Goal: Task Accomplishment & Management: Complete application form

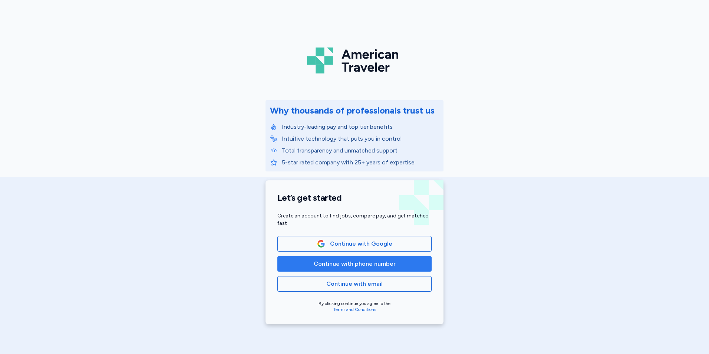
click at [357, 263] on span "Continue with phone number" at bounding box center [355, 263] width 82 height 9
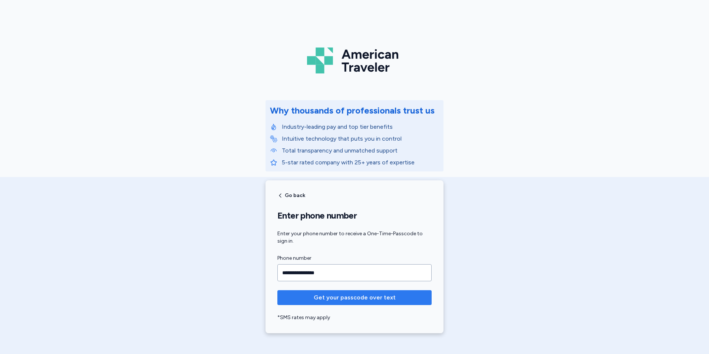
type input "**********"
click at [358, 297] on span "Get your passcode over text" at bounding box center [355, 297] width 82 height 9
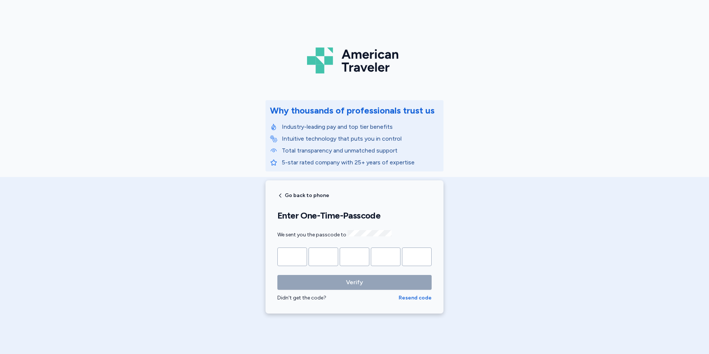
type input "*"
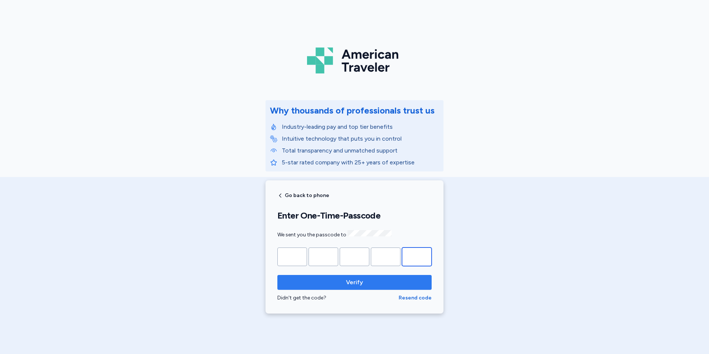
type input "*"
click at [355, 278] on span "Verify" at bounding box center [354, 282] width 17 height 9
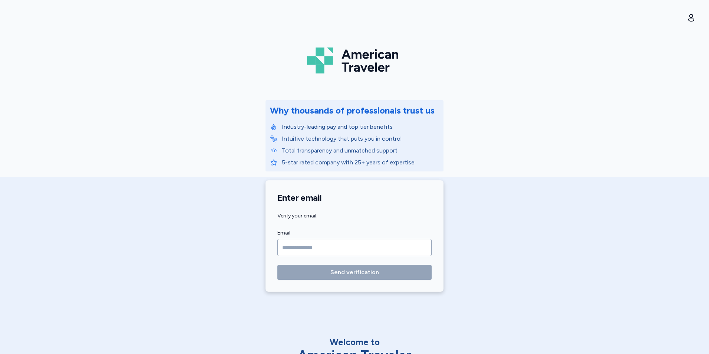
click at [324, 247] on input "Email" at bounding box center [354, 247] width 154 height 17
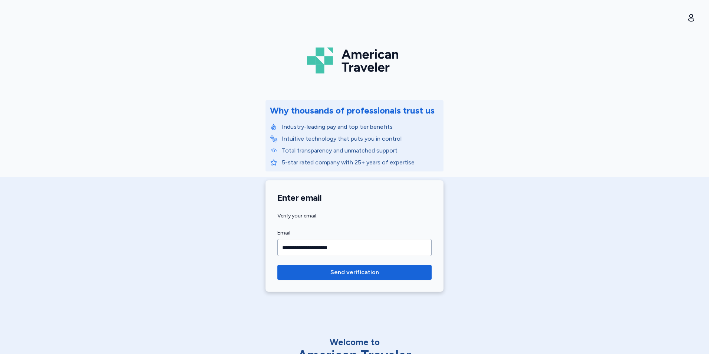
type input "**********"
click at [370, 278] on button "Send verification" at bounding box center [354, 272] width 154 height 15
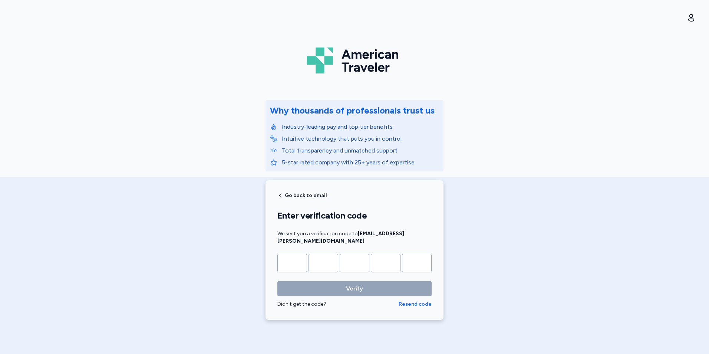
type input "*"
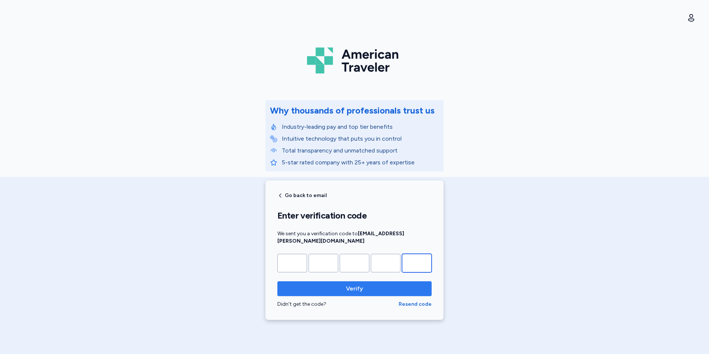
type input "*"
click at [347, 284] on span "Verify" at bounding box center [354, 288] width 17 height 9
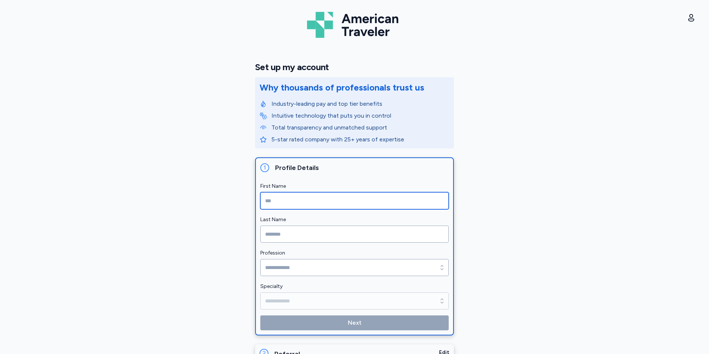
click at [320, 197] on input "First Name" at bounding box center [354, 200] width 188 height 17
type input "*******"
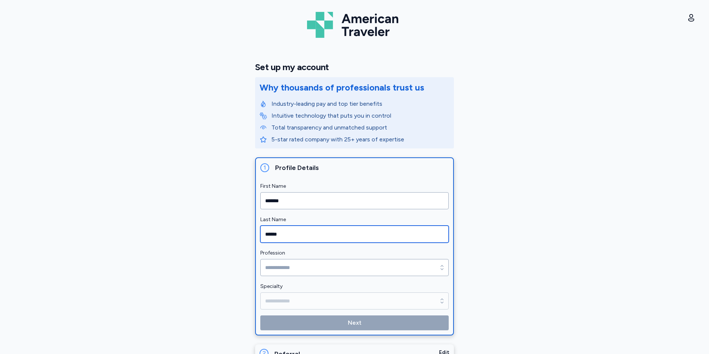
type input "******"
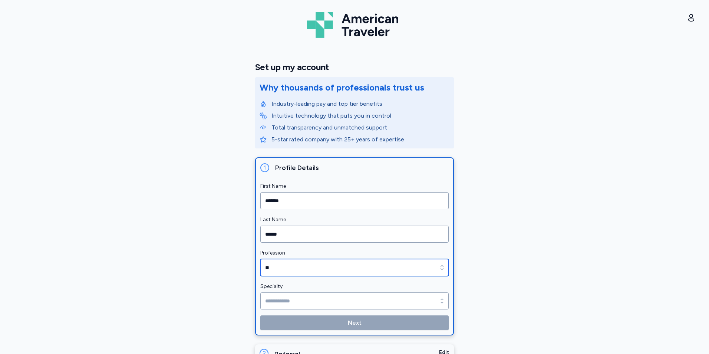
type input "**"
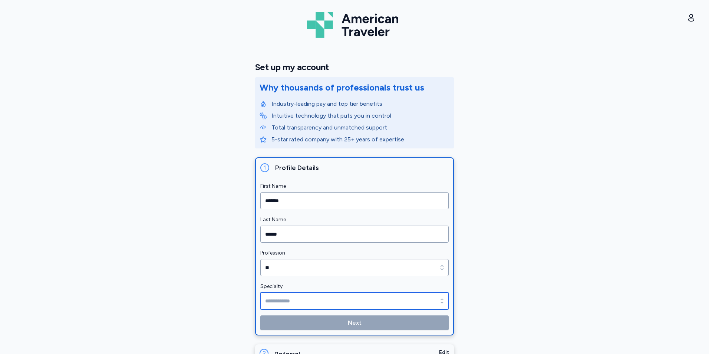
click at [292, 305] on input "Specialty" at bounding box center [354, 300] width 188 height 17
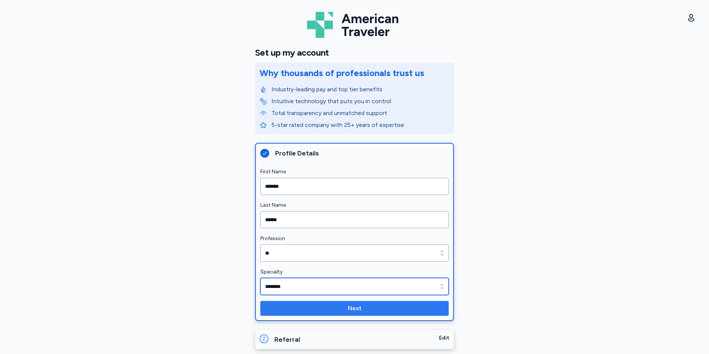
scroll to position [22, 0]
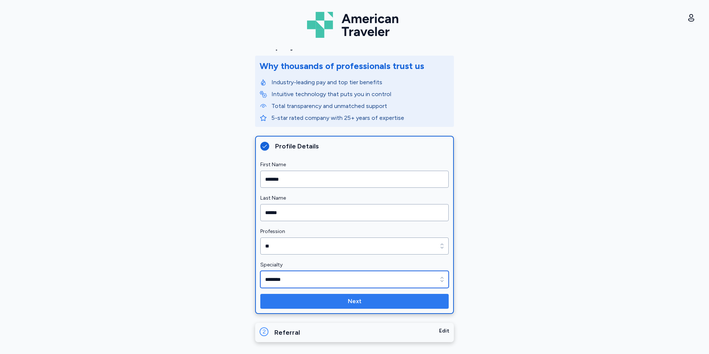
type input "********"
click at [324, 303] on span "Next" at bounding box center [354, 301] width 177 height 9
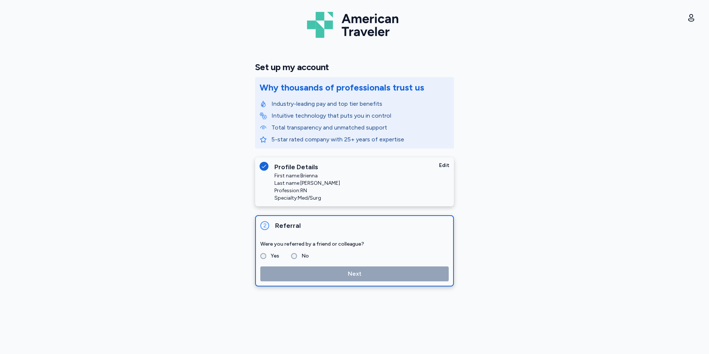
scroll to position [0, 0]
click at [267, 254] on label "Yes" at bounding box center [272, 255] width 13 height 9
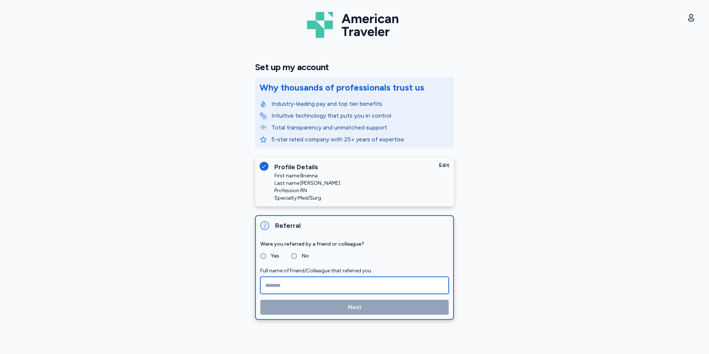
click at [307, 284] on input "Full name of Friend/Colleague that referred you" at bounding box center [354, 285] width 188 height 17
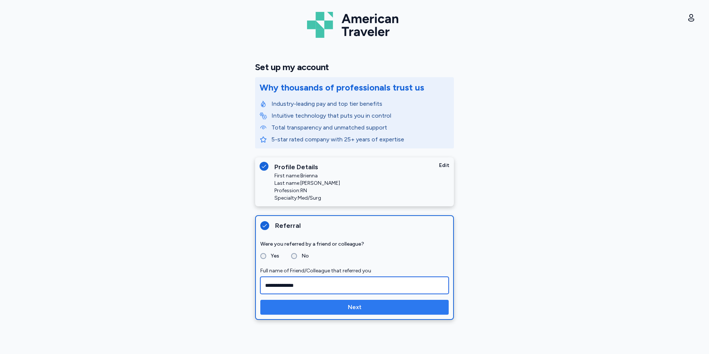
type input "**********"
click at [339, 309] on span "Next" at bounding box center [354, 307] width 177 height 9
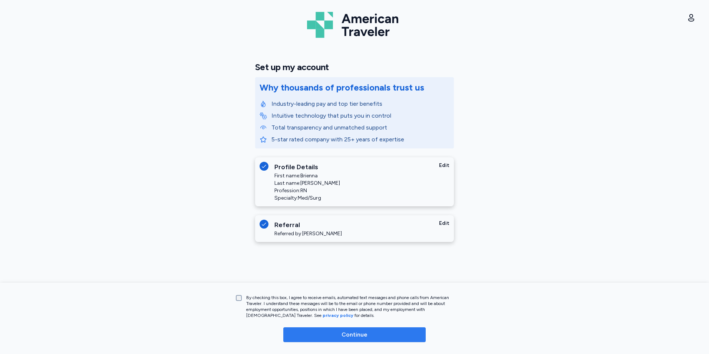
click at [329, 330] on span "Continue" at bounding box center [354, 334] width 131 height 9
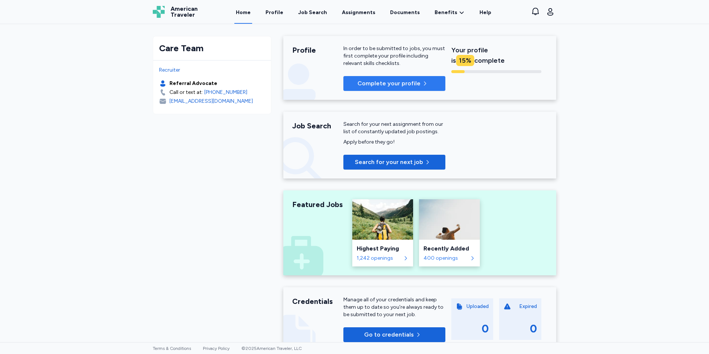
click at [395, 84] on p "Complete your profile" at bounding box center [388, 83] width 63 height 9
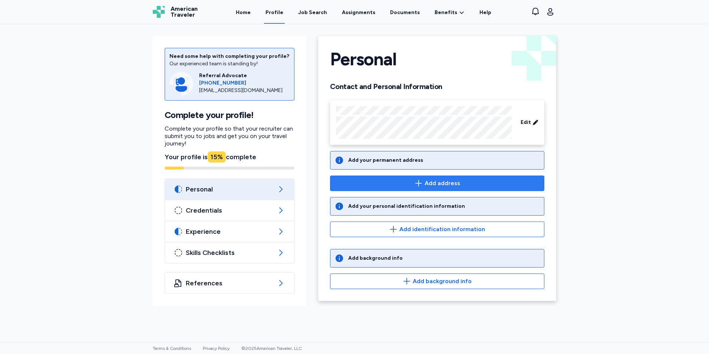
click at [407, 182] on span "Add address" at bounding box center [437, 183] width 202 height 9
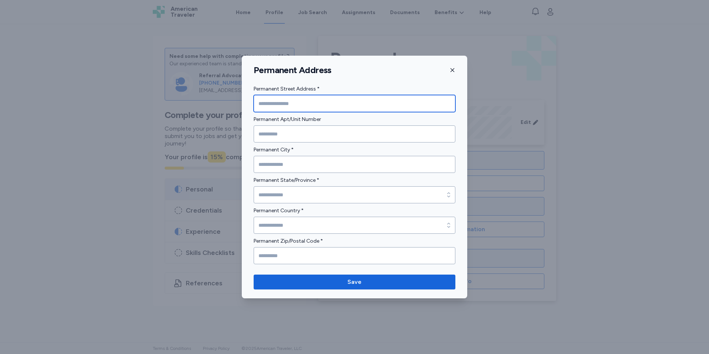
click at [293, 108] on input "Permanent Street Address *" at bounding box center [355, 103] width 202 height 17
type input "**********"
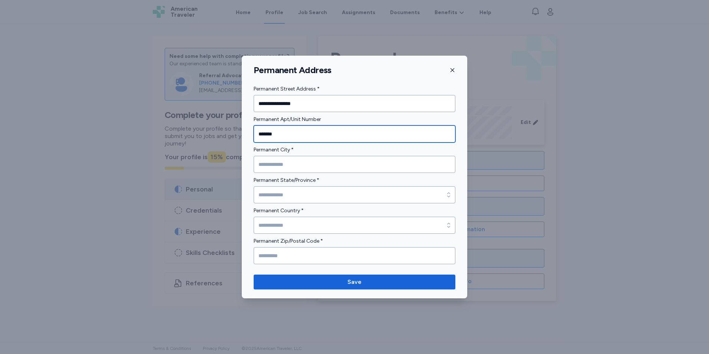
type input "*******"
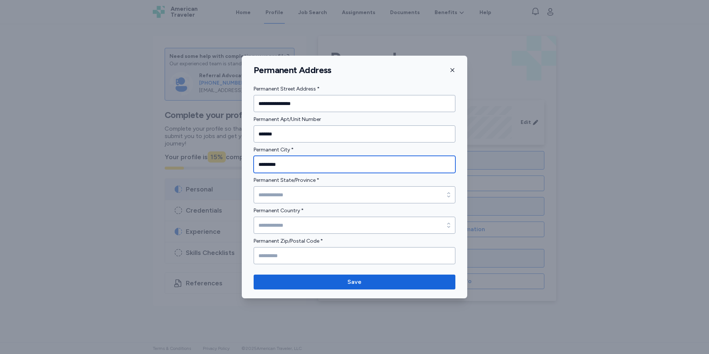
type input "*********"
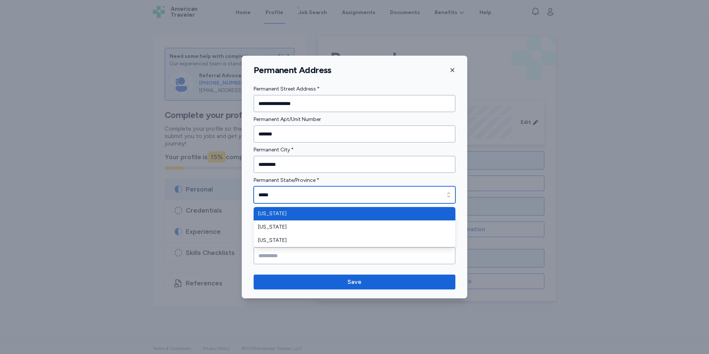
type input "**********"
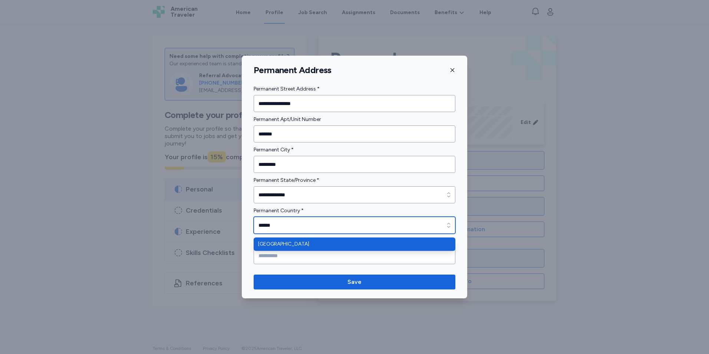
type input "**********"
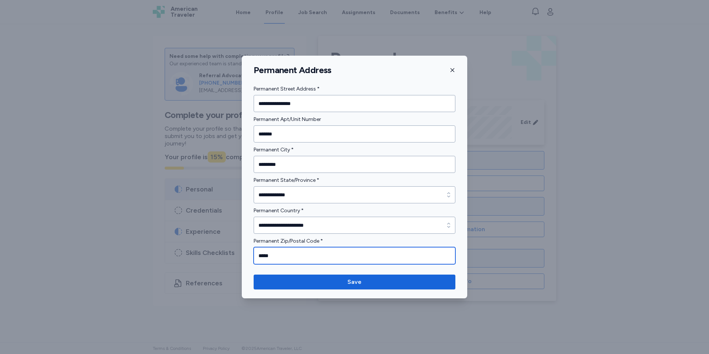
type input "*****"
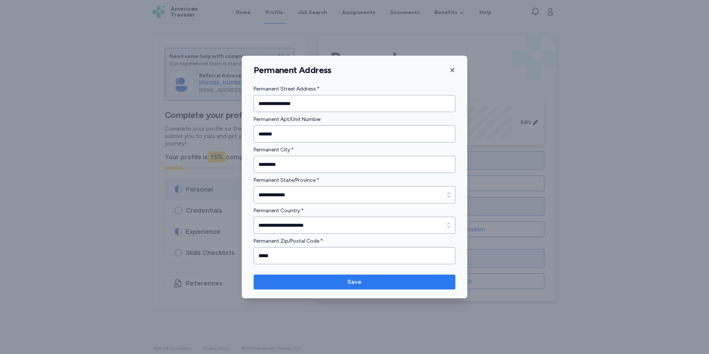
click at [355, 281] on span "Save" at bounding box center [354, 281] width 14 height 9
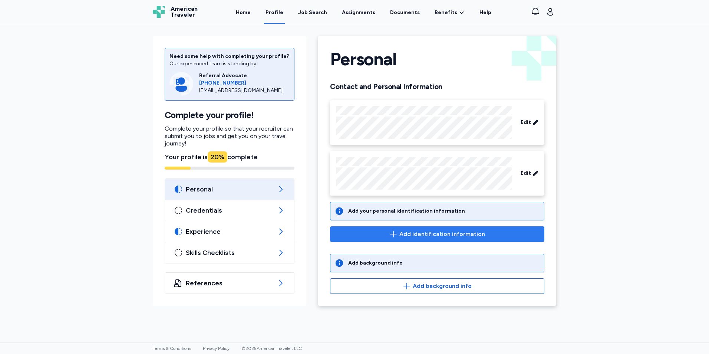
click at [443, 236] on span "Add identification information" at bounding box center [442, 234] width 86 height 9
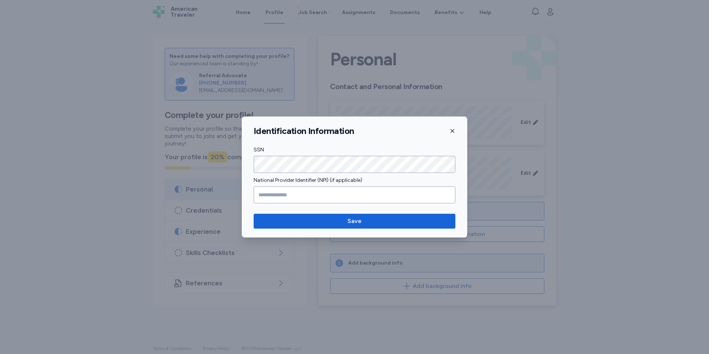
click at [452, 129] on icon "button" at bounding box center [452, 131] width 6 height 6
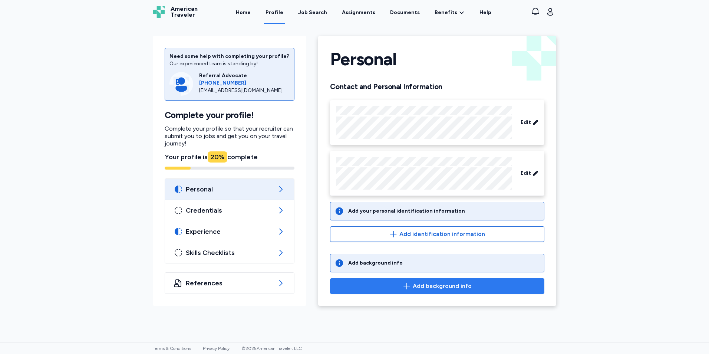
click at [447, 288] on span "Add background info" at bounding box center [442, 285] width 59 height 9
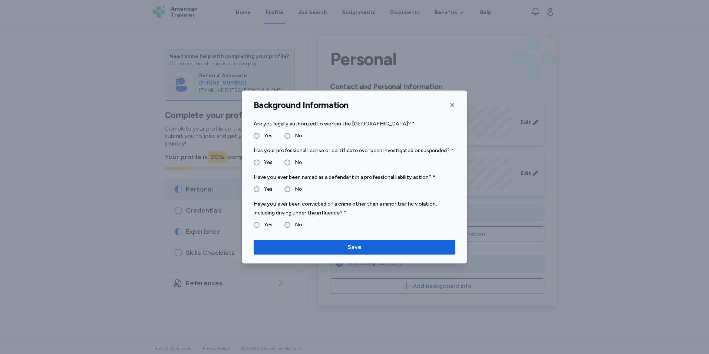
click at [293, 222] on label "No" at bounding box center [296, 224] width 12 height 9
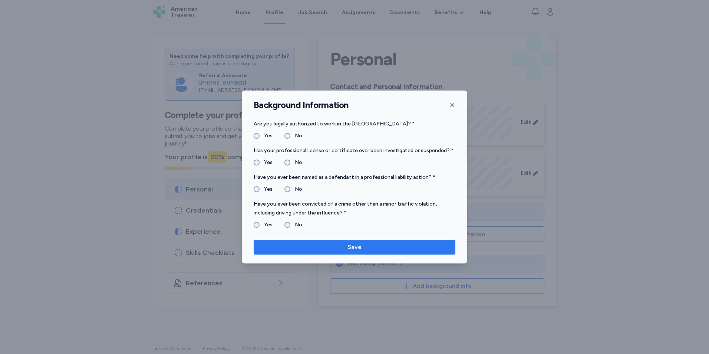
click at [298, 249] on span "Save" at bounding box center [355, 247] width 190 height 9
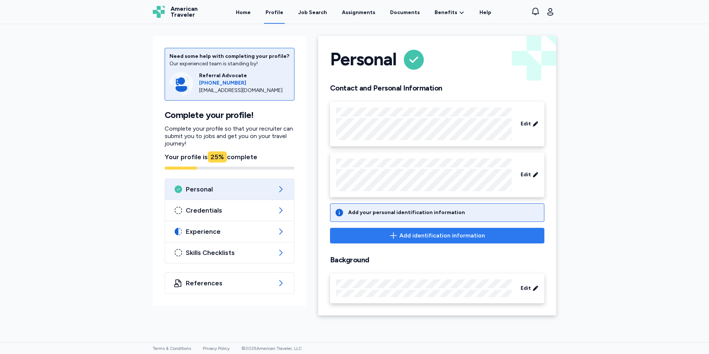
click at [413, 229] on button "Add identification information" at bounding box center [437, 236] width 214 height 16
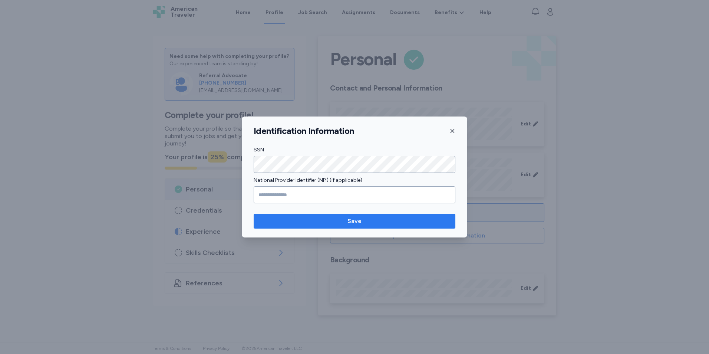
click at [347, 228] on button "Save" at bounding box center [355, 221] width 202 height 15
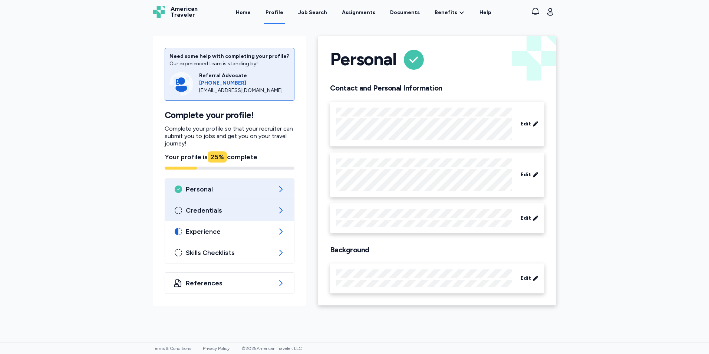
click at [215, 213] on span "Credentials" at bounding box center [230, 210] width 88 height 9
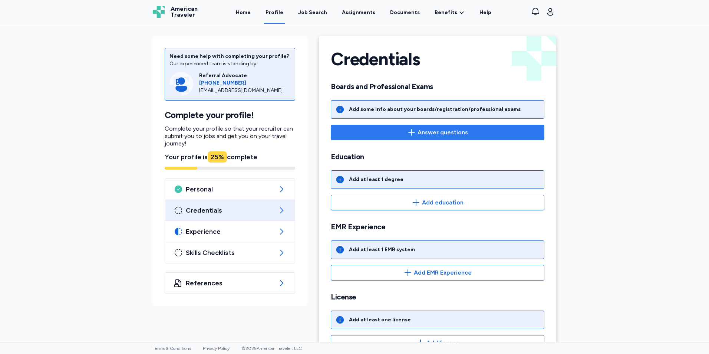
click at [405, 131] on span "Answer questions" at bounding box center [437, 132] width 201 height 9
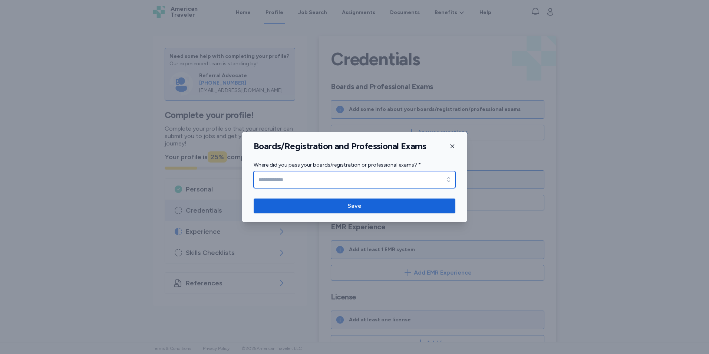
click at [306, 177] on input "Where did you pass your boards/registration or professional exams? *" at bounding box center [355, 179] width 202 height 17
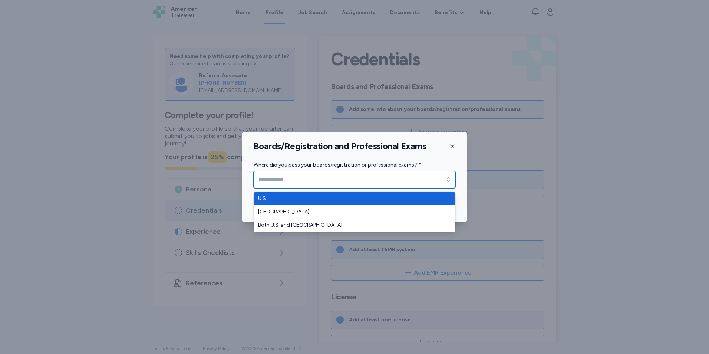
type input "****"
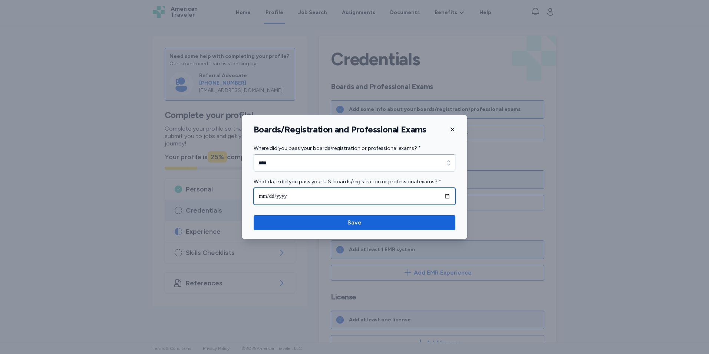
click at [300, 198] on input "date" at bounding box center [355, 196] width 202 height 17
click at [451, 130] on icon "button" at bounding box center [452, 129] width 6 height 6
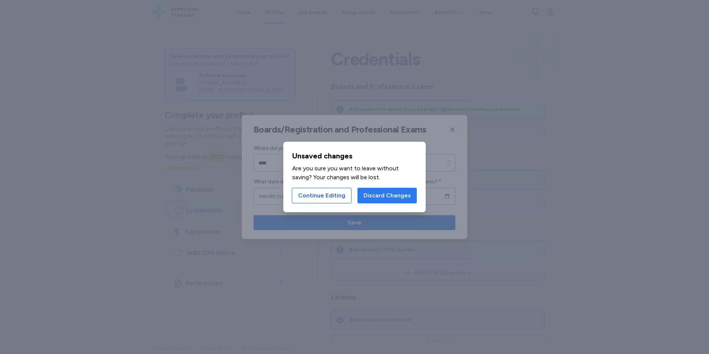
click at [373, 194] on span "Discard Changes" at bounding box center [386, 195] width 47 height 9
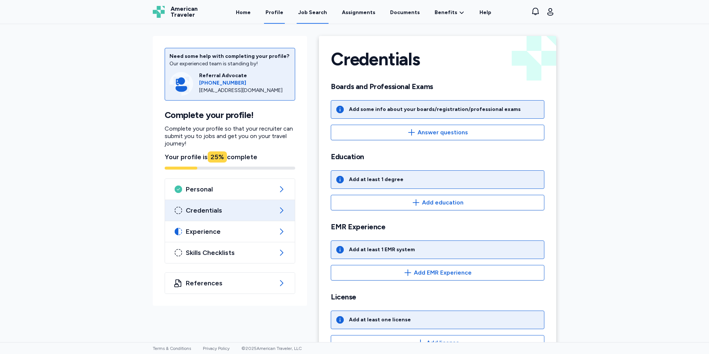
click at [310, 8] on link "Job Search" at bounding box center [313, 12] width 32 height 23
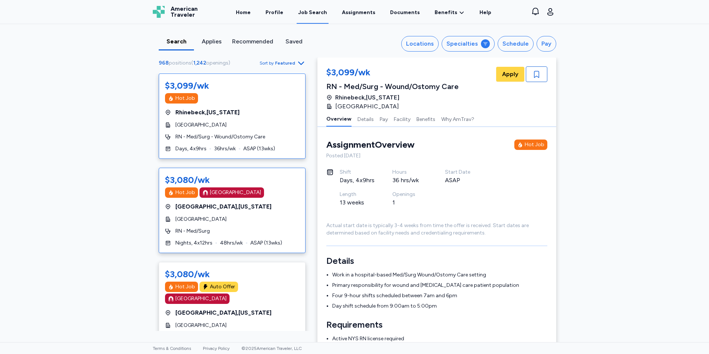
click at [276, 215] on div "$3,080/wk Hot Job [GEOGRAPHIC_DATA] [GEOGRAPHIC_DATA] , [US_STATE][GEOGRAPHIC_D…" at bounding box center [232, 210] width 147 height 85
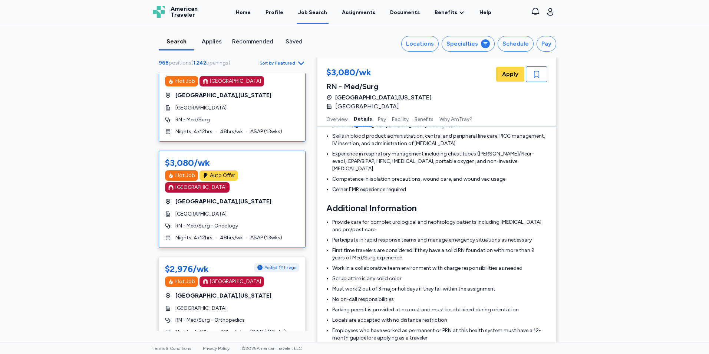
scroll to position [148, 0]
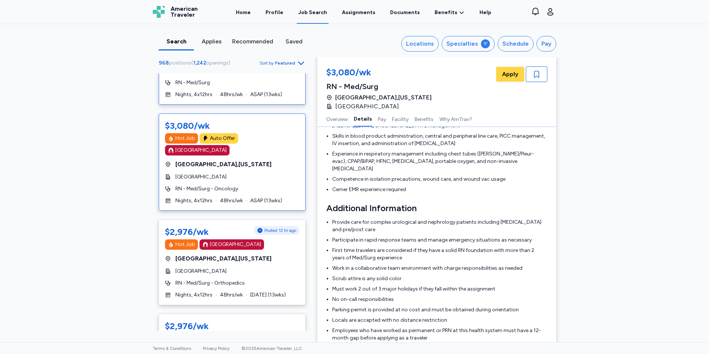
click at [247, 254] on div "[GEOGRAPHIC_DATA] , [US_STATE]" at bounding box center [232, 258] width 134 height 9
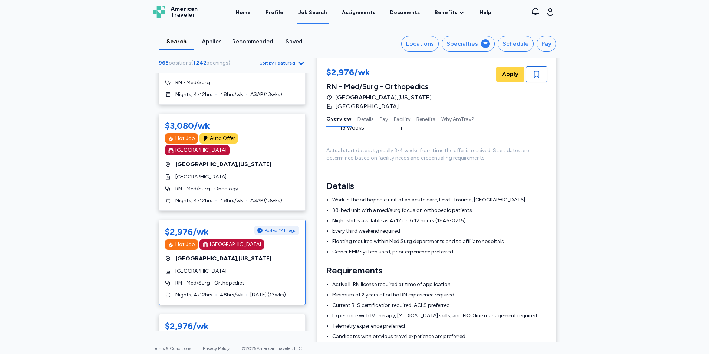
scroll to position [112, 0]
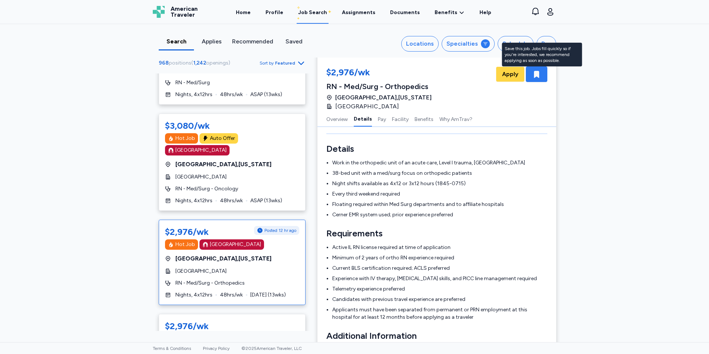
click at [534, 76] on icon "button" at bounding box center [536, 74] width 5 height 7
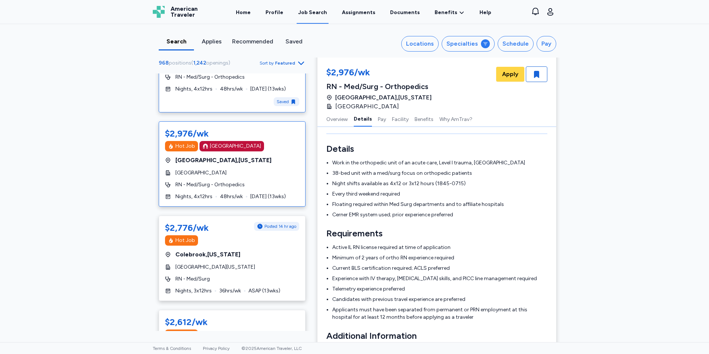
scroll to position [371, 0]
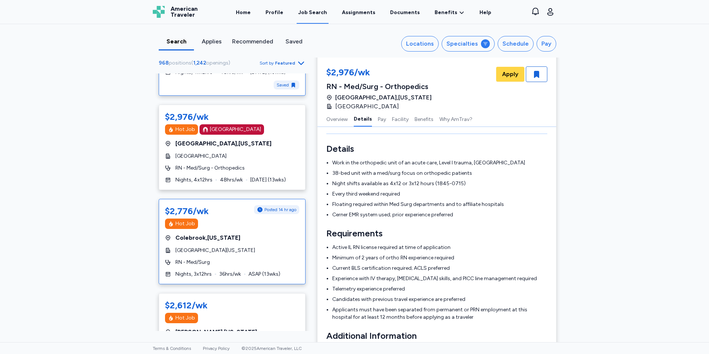
click at [235, 258] on div "RN - Med/Surg" at bounding box center [232, 261] width 134 height 7
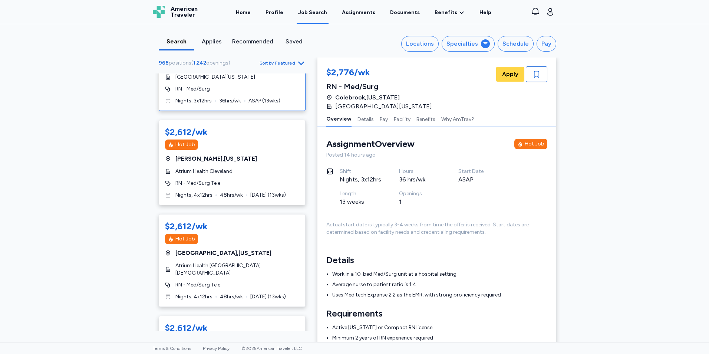
scroll to position [556, 0]
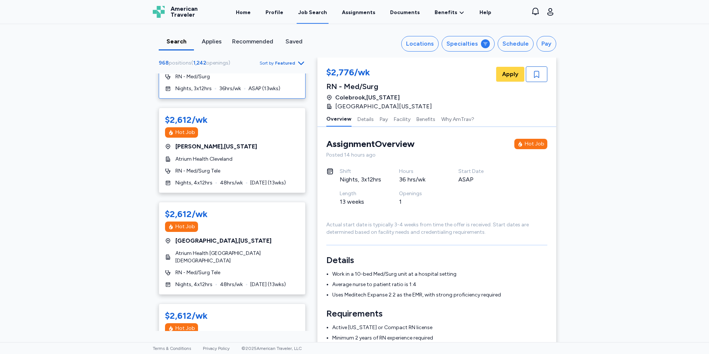
click at [238, 269] on div "RN - Med/Surg Tele" at bounding box center [232, 272] width 134 height 7
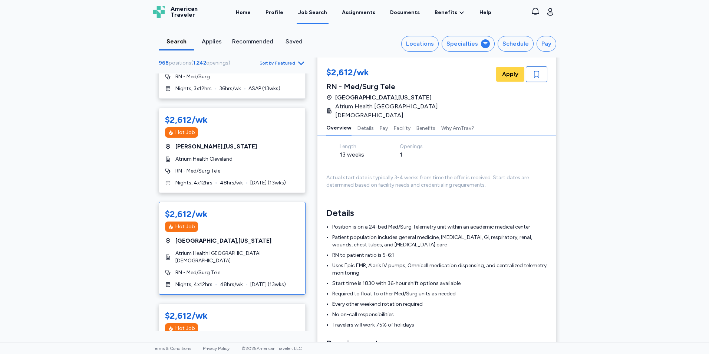
scroll to position [75, 0]
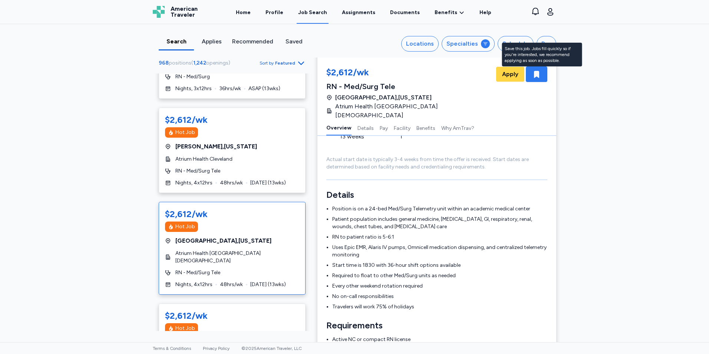
click at [534, 74] on icon "button" at bounding box center [536, 74] width 5 height 7
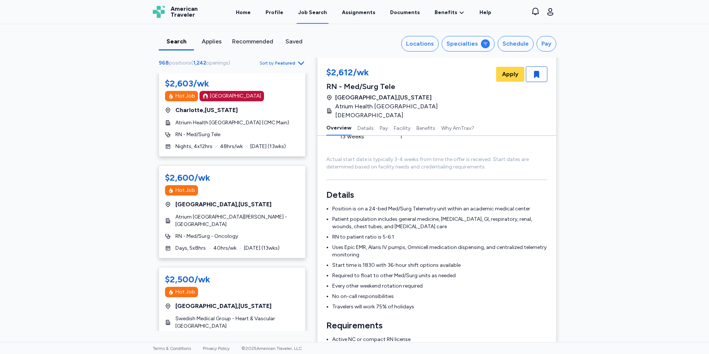
scroll to position [3041, 0]
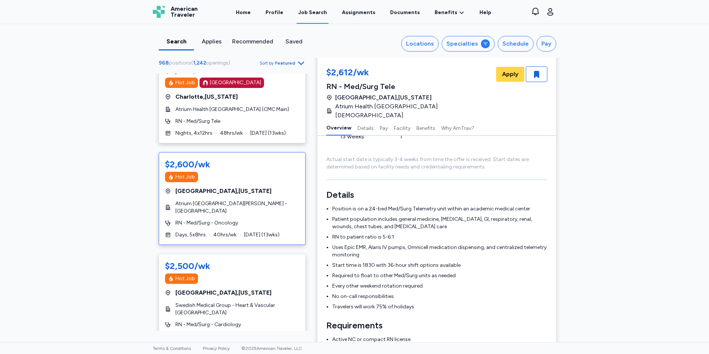
click at [262, 219] on div "RN - Med/Surg - Oncology" at bounding box center [232, 222] width 134 height 7
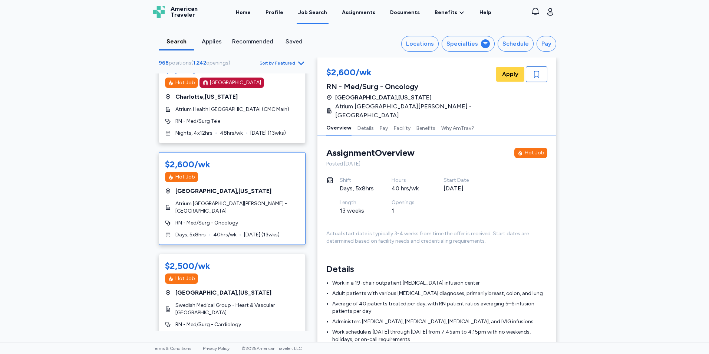
scroll to position [38, 0]
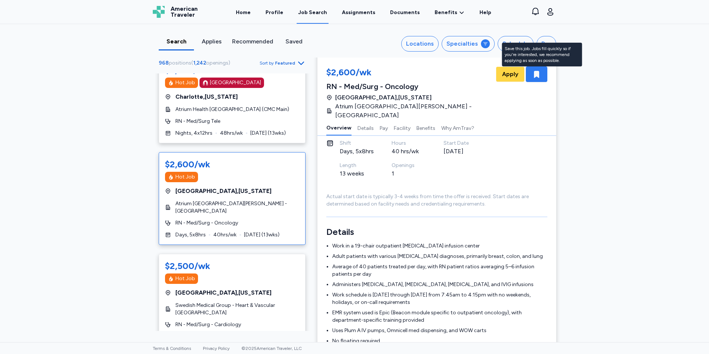
click at [540, 73] on div "button" at bounding box center [537, 74] width 22 height 16
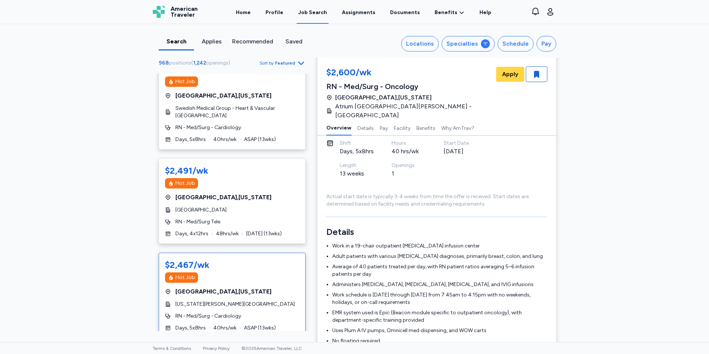
scroll to position [3263, 0]
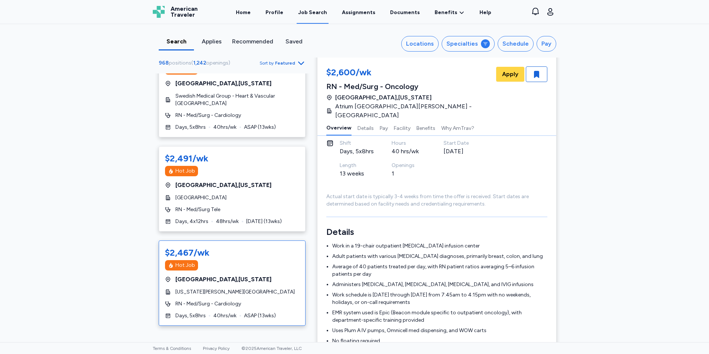
click at [259, 240] on div "$2,467/wk Hot Job [GEOGRAPHIC_DATA] , [US_STATE][GEOGRAPHIC_DATA][US_STATE][PER…" at bounding box center [232, 282] width 147 height 85
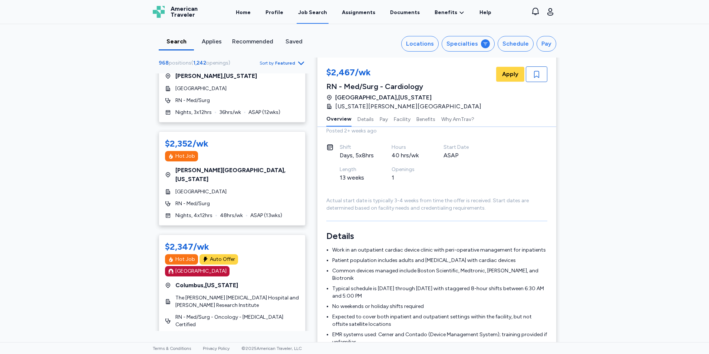
scroll to position [38, 0]
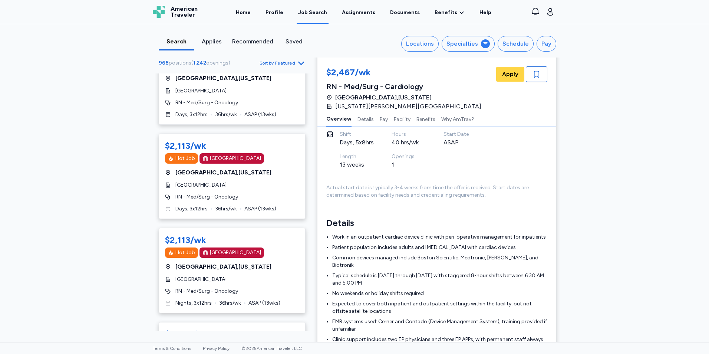
scroll to position [408, 0]
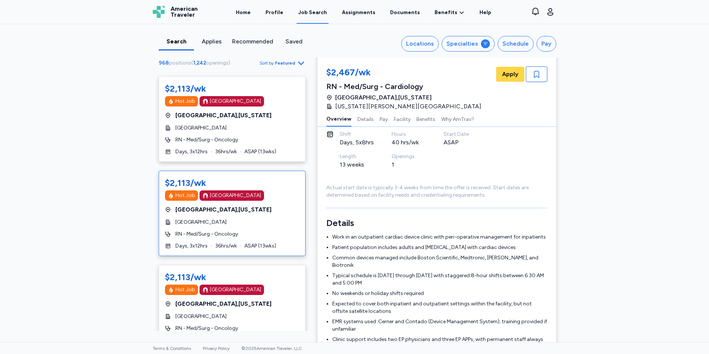
click at [268, 218] on div "[GEOGRAPHIC_DATA]" at bounding box center [232, 221] width 134 height 7
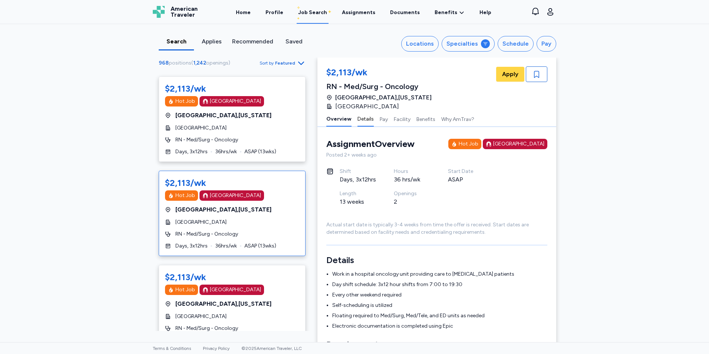
click at [361, 120] on button "Details" at bounding box center [365, 119] width 16 height 16
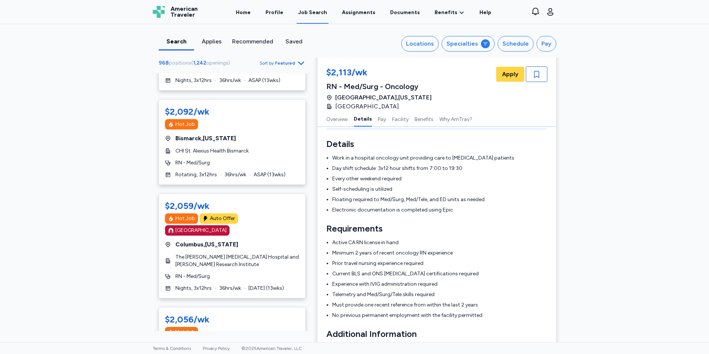
scroll to position [705, 0]
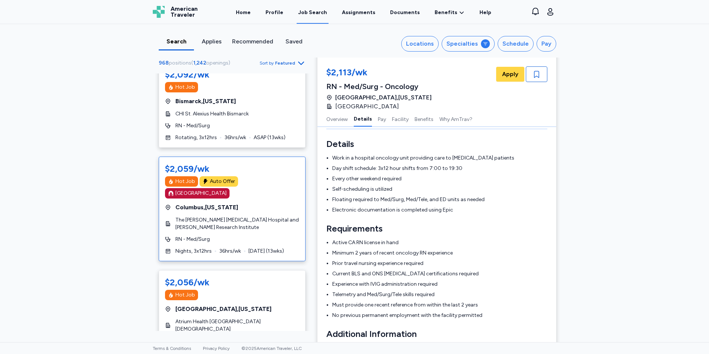
click at [229, 235] on div "RN - Med/Surg" at bounding box center [232, 238] width 134 height 7
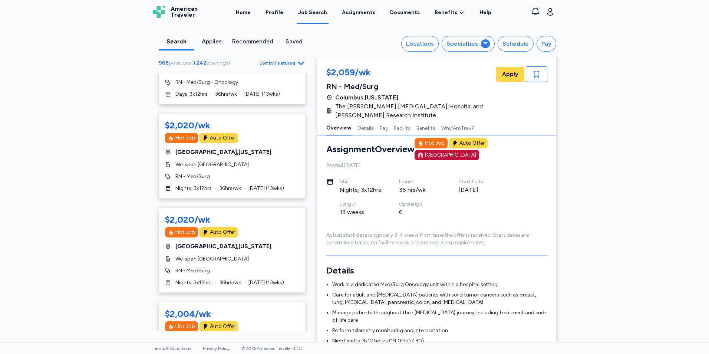
scroll to position [964, 0]
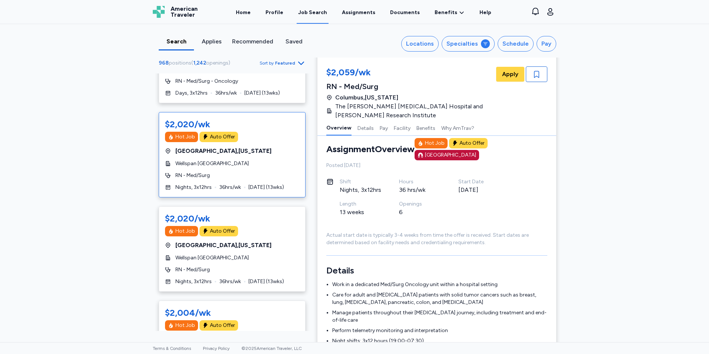
click at [251, 117] on div "$2,020/wk Hot Job Auto Offer [GEOGRAPHIC_DATA] , [US_STATE] Wellspan [GEOGRAPHI…" at bounding box center [232, 154] width 147 height 85
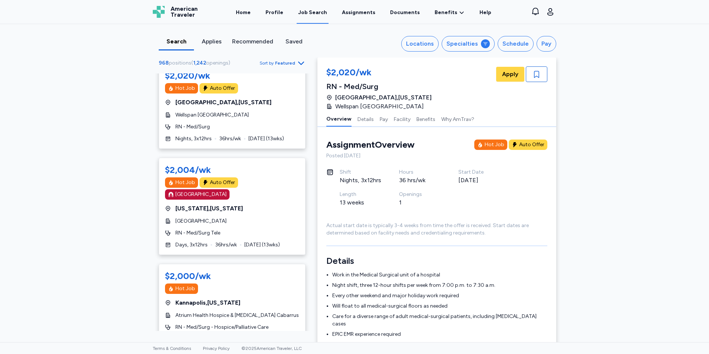
scroll to position [1112, 0]
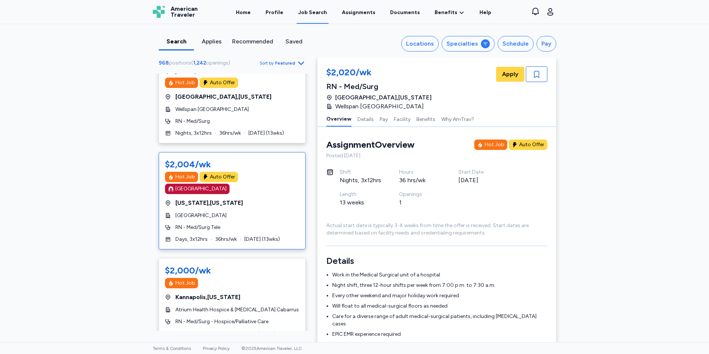
click at [227, 212] on span "[GEOGRAPHIC_DATA]" at bounding box center [200, 215] width 51 height 7
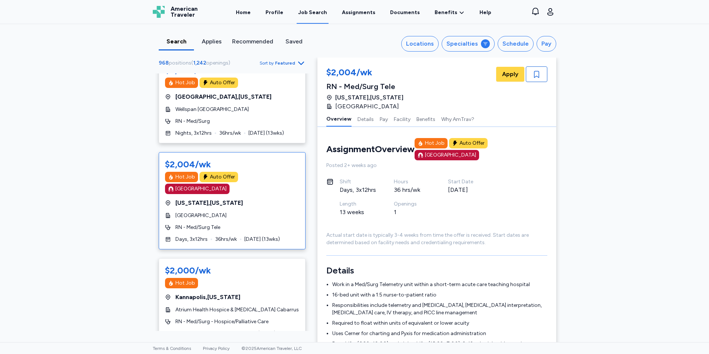
scroll to position [38, 0]
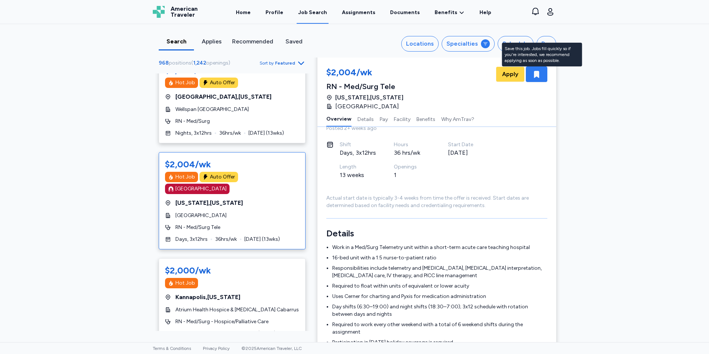
click at [539, 74] on div "button" at bounding box center [537, 74] width 22 height 16
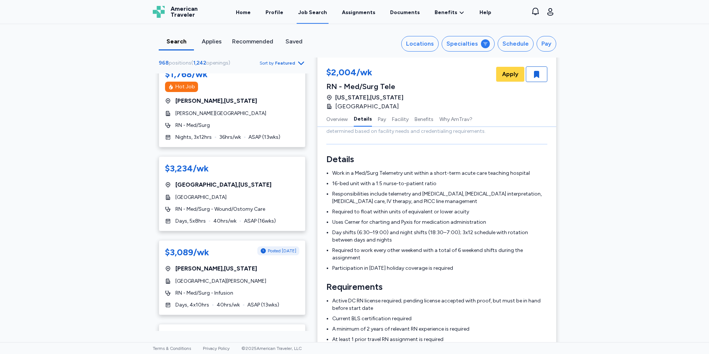
scroll to position [2299, 0]
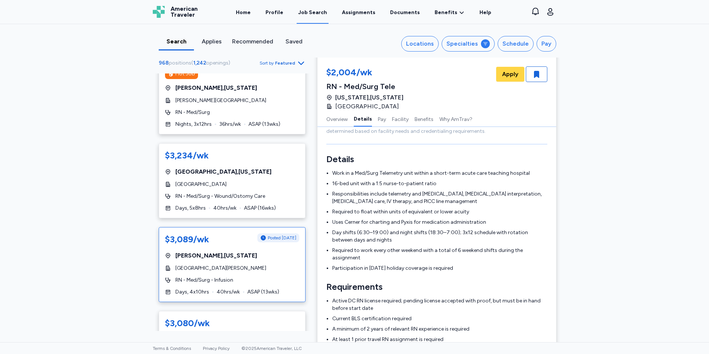
click at [265, 227] on div "$3,089/wk Posted [DATE] [GEOGRAPHIC_DATA] , [US_STATE] [GEOGRAPHIC_DATA][PERSON…" at bounding box center [232, 264] width 147 height 75
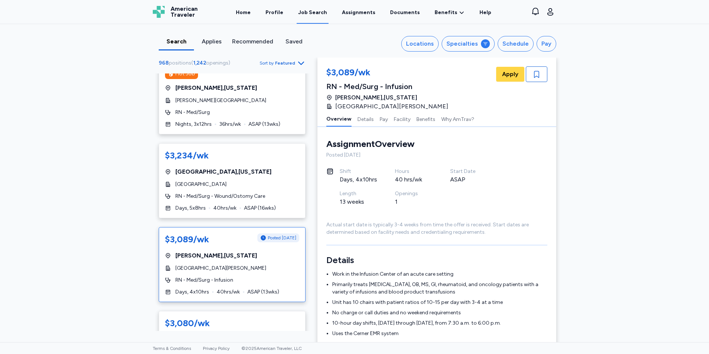
scroll to position [2336, 0]
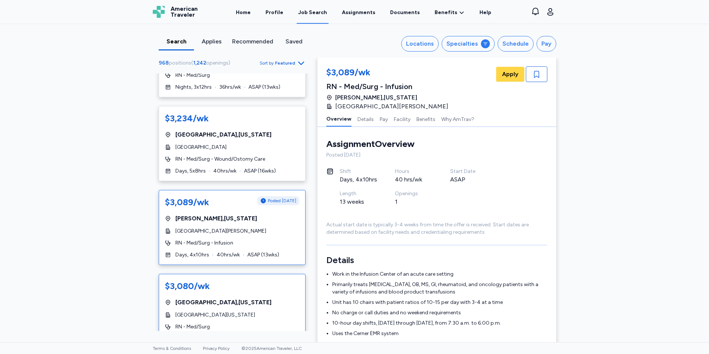
click at [237, 311] on span "[GEOGRAPHIC_DATA][US_STATE]" at bounding box center [215, 314] width 80 height 7
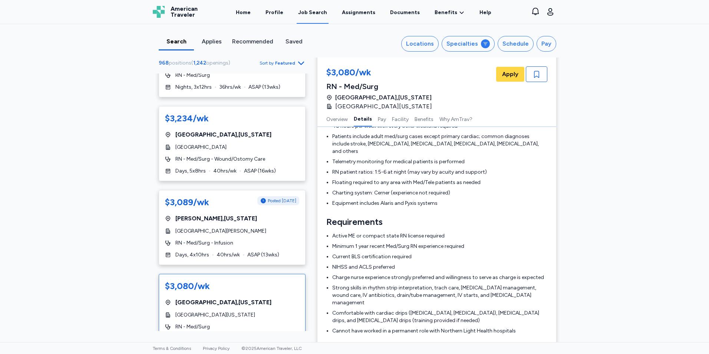
scroll to position [186, 0]
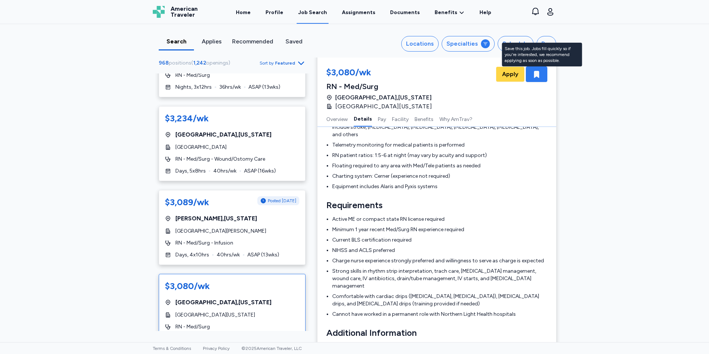
click at [534, 76] on icon "button" at bounding box center [536, 74] width 5 height 7
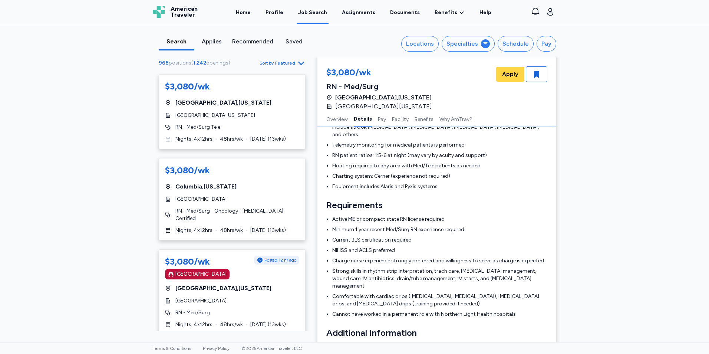
scroll to position [2670, 0]
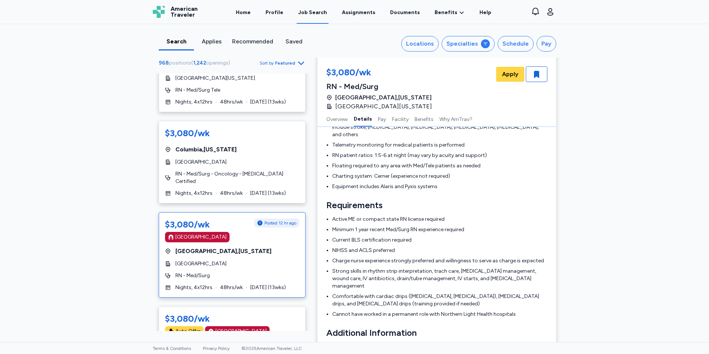
click at [260, 272] on div "RN - Med/Surg" at bounding box center [232, 275] width 134 height 7
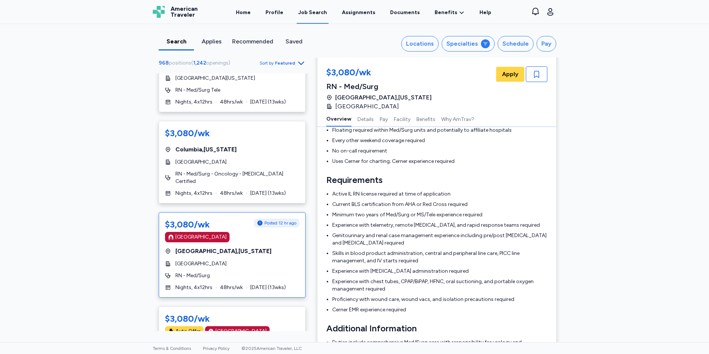
scroll to position [1, 0]
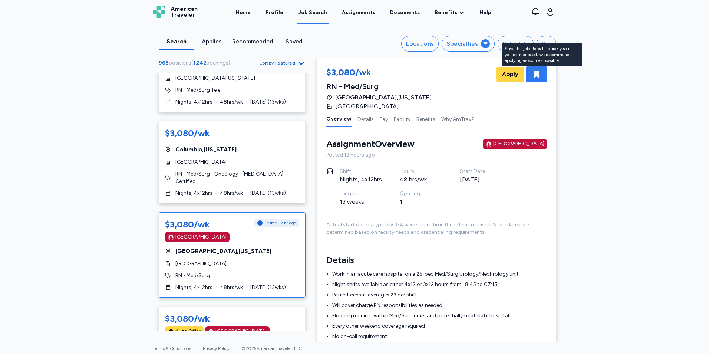
click at [534, 80] on div "button" at bounding box center [537, 74] width 22 height 16
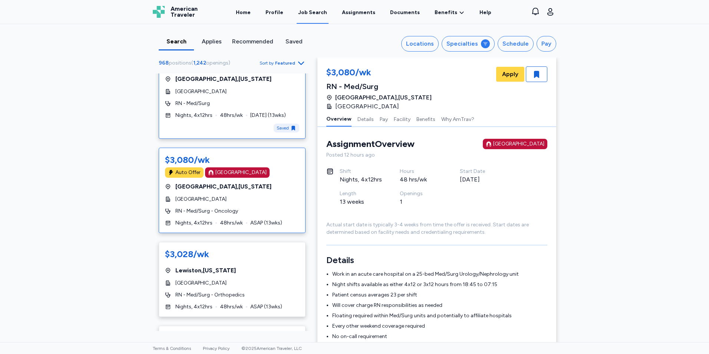
scroll to position [2855, 0]
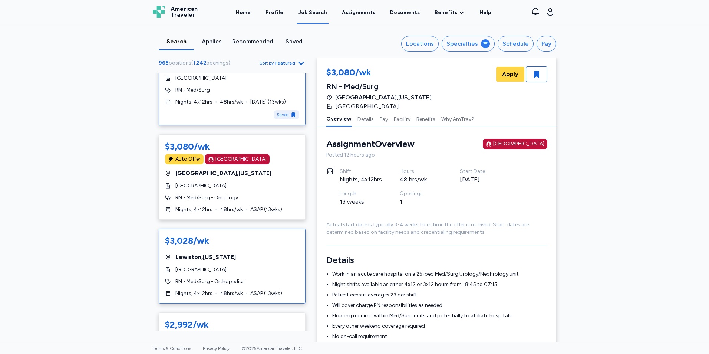
click at [243, 228] on div "$3,028/wk [GEOGRAPHIC_DATA] , [US_STATE] [GEOGRAPHIC_DATA] RN - Med/Surg - Orth…" at bounding box center [232, 265] width 147 height 75
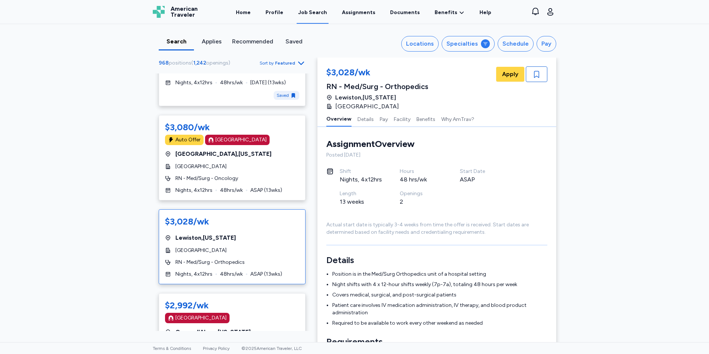
scroll to position [2892, 0]
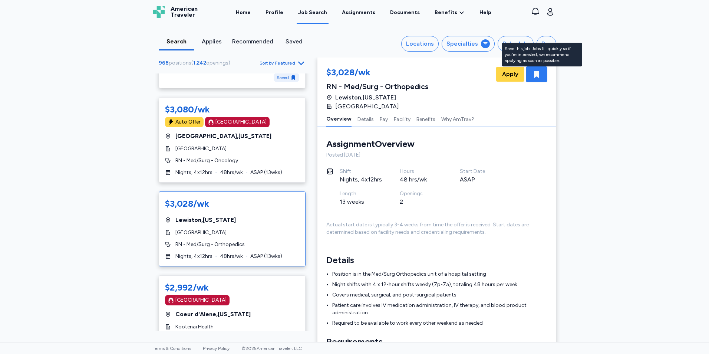
click at [526, 78] on div "button" at bounding box center [537, 74] width 22 height 16
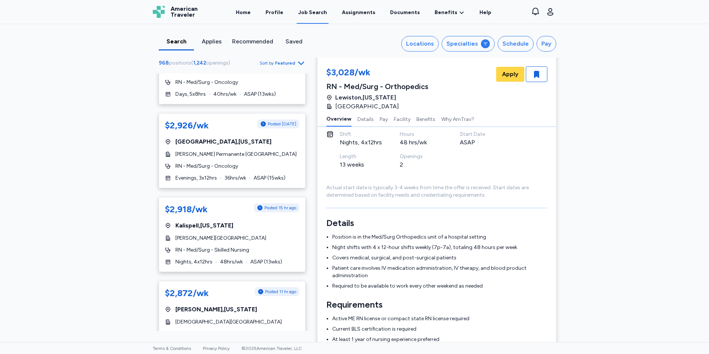
scroll to position [3523, 0]
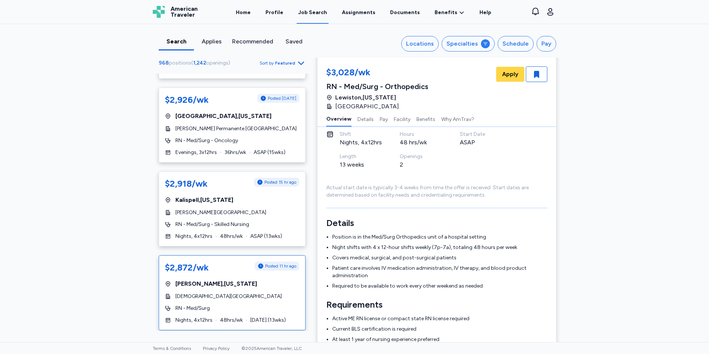
click at [225, 255] on div "$2,872/wk Posted 11 hr ago [GEOGRAPHIC_DATA] , [US_STATE][GEOGRAPHIC_DATA] Sout…" at bounding box center [232, 292] width 147 height 75
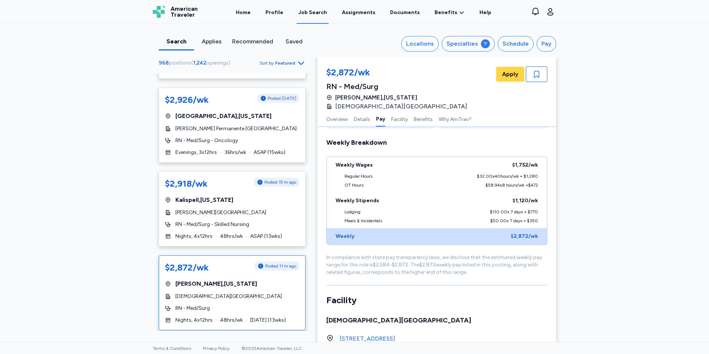
scroll to position [742, 0]
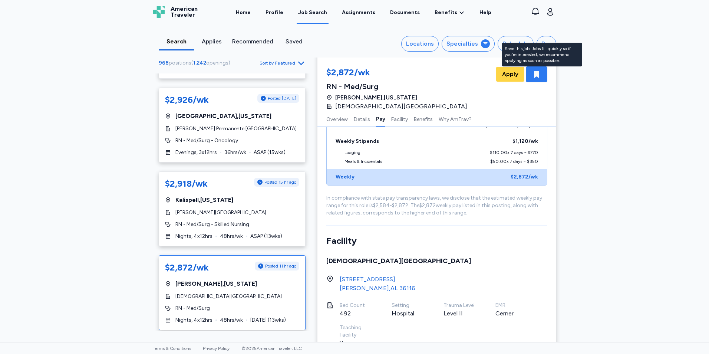
click at [536, 73] on icon "button" at bounding box center [536, 74] width 5 height 7
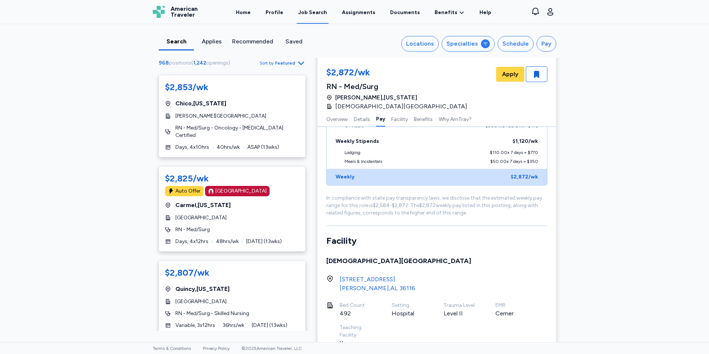
scroll to position [4005, 0]
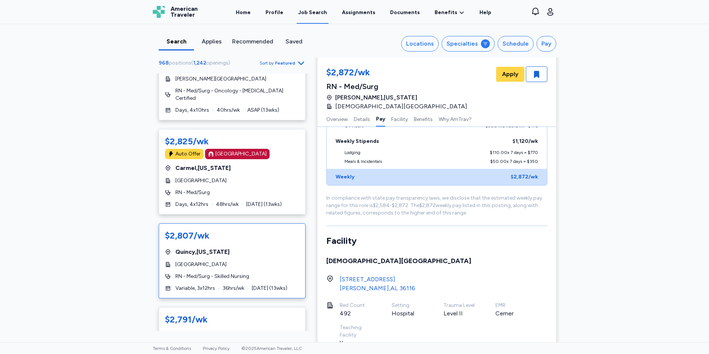
click at [264, 223] on div "$2,807/wk [GEOGRAPHIC_DATA] , [US_STATE] [GEOGRAPHIC_DATA] RN - Med/Surg - Skil…" at bounding box center [232, 260] width 147 height 75
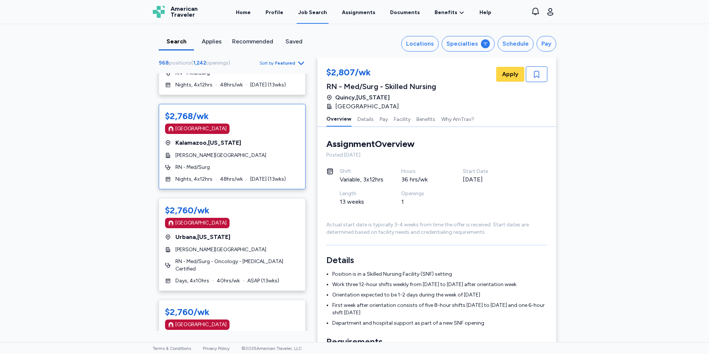
scroll to position [4384, 0]
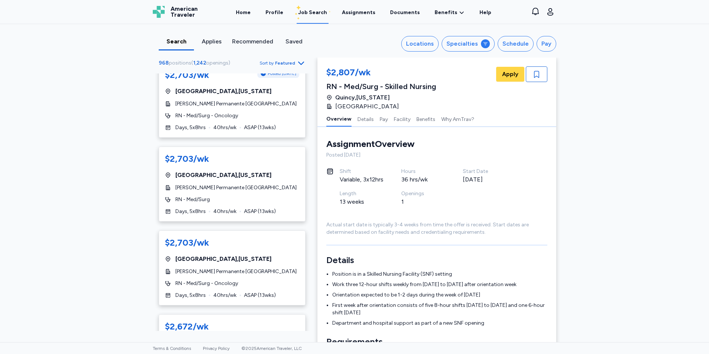
scroll to position [371, 0]
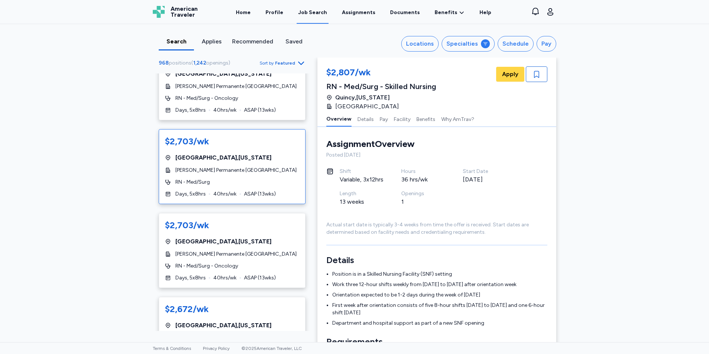
click at [275, 157] on div "[GEOGRAPHIC_DATA] , [US_STATE]" at bounding box center [232, 157] width 134 height 9
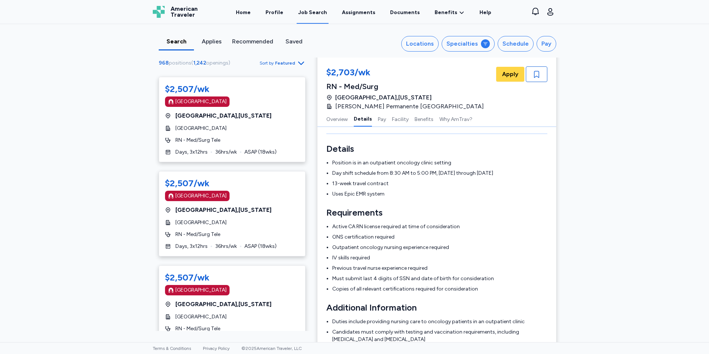
scroll to position [2410, 0]
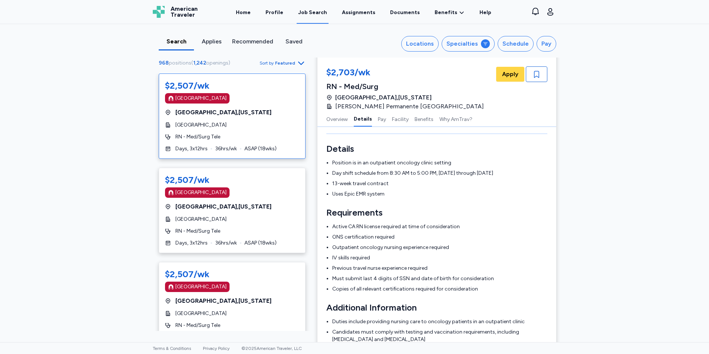
click at [239, 125] on div "$2,507/wk [GEOGRAPHIC_DATA] [GEOGRAPHIC_DATA] , [US_STATE] [GEOGRAPHIC_DATA] Ma…" at bounding box center [232, 115] width 147 height 85
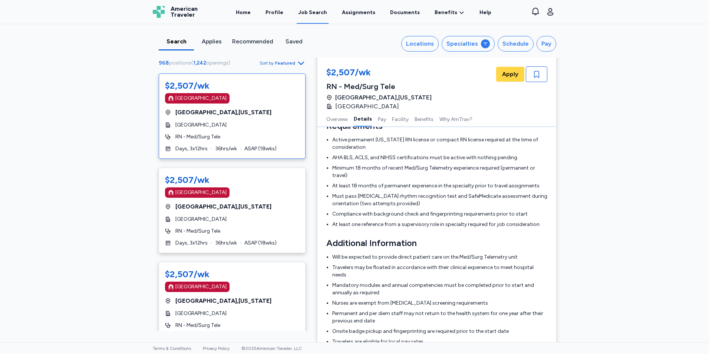
scroll to position [223, 0]
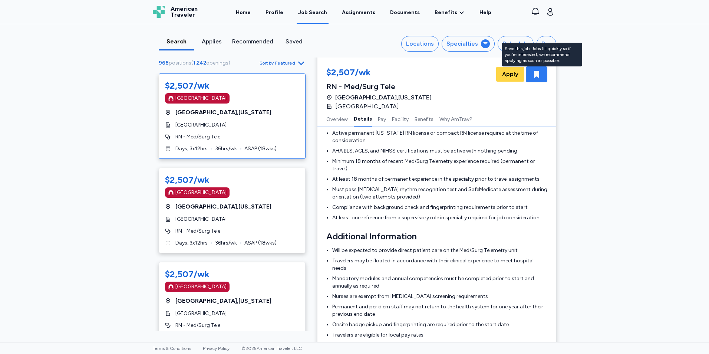
click at [536, 77] on icon "button" at bounding box center [536, 74] width 5 height 7
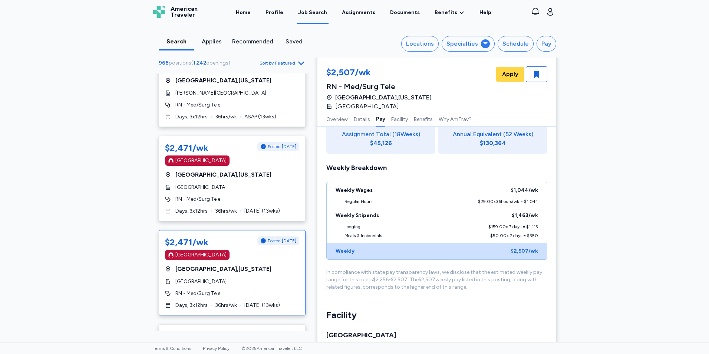
scroll to position [4005, 0]
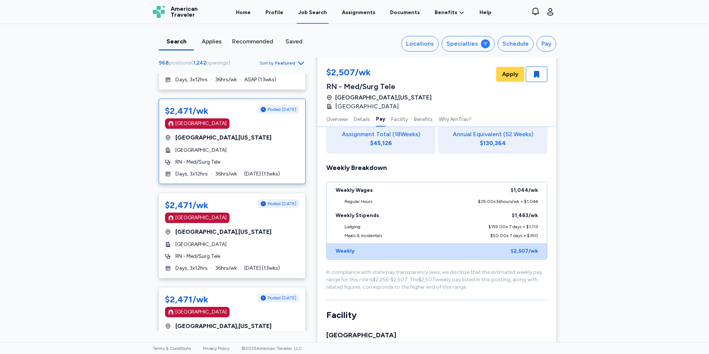
click at [267, 122] on div "$2,471/wk Posted [DATE] [GEOGRAPHIC_DATA] [GEOGRAPHIC_DATA] , [US_STATE] [GEOGR…" at bounding box center [232, 141] width 147 height 85
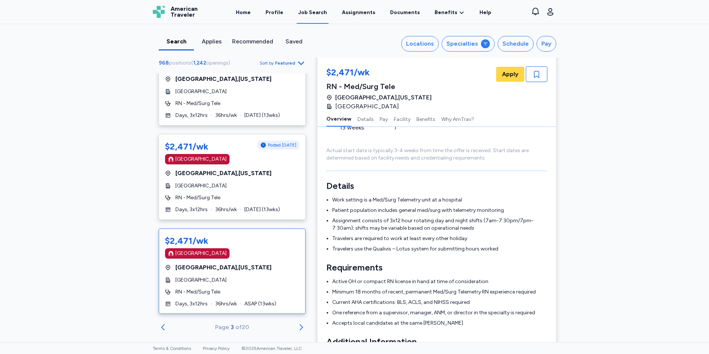
scroll to position [4160, 0]
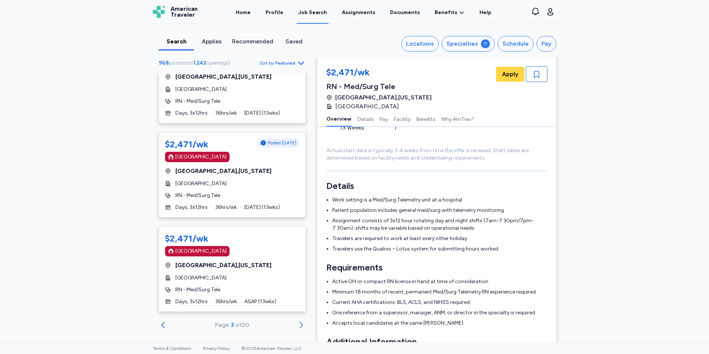
click at [300, 322] on icon "Go to next 50 jobs" at bounding box center [301, 325] width 3 height 6
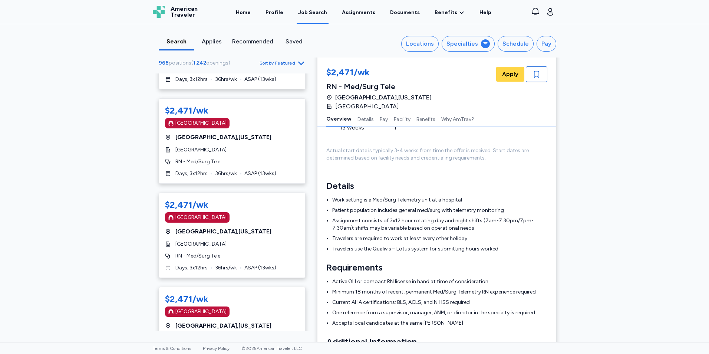
scroll to position [519, 0]
